Goal: Information Seeking & Learning: Learn about a topic

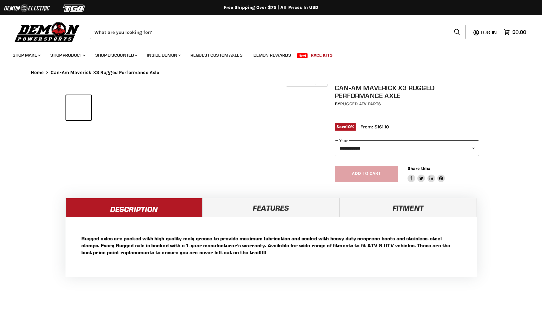
select select "******"
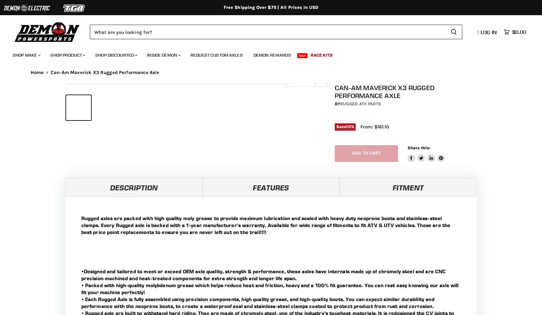
select select "******"
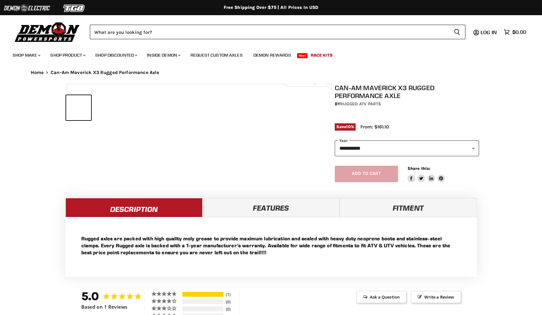
select select "******"
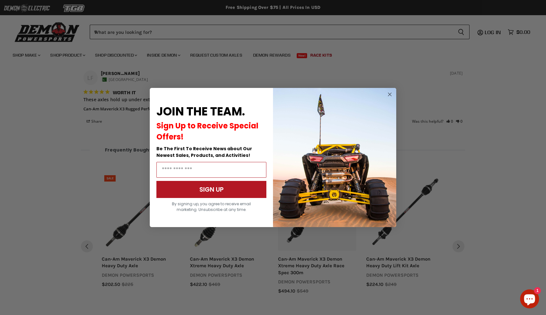
scroll to position [491, 0]
